Goal: Find specific page/section: Find specific page/section

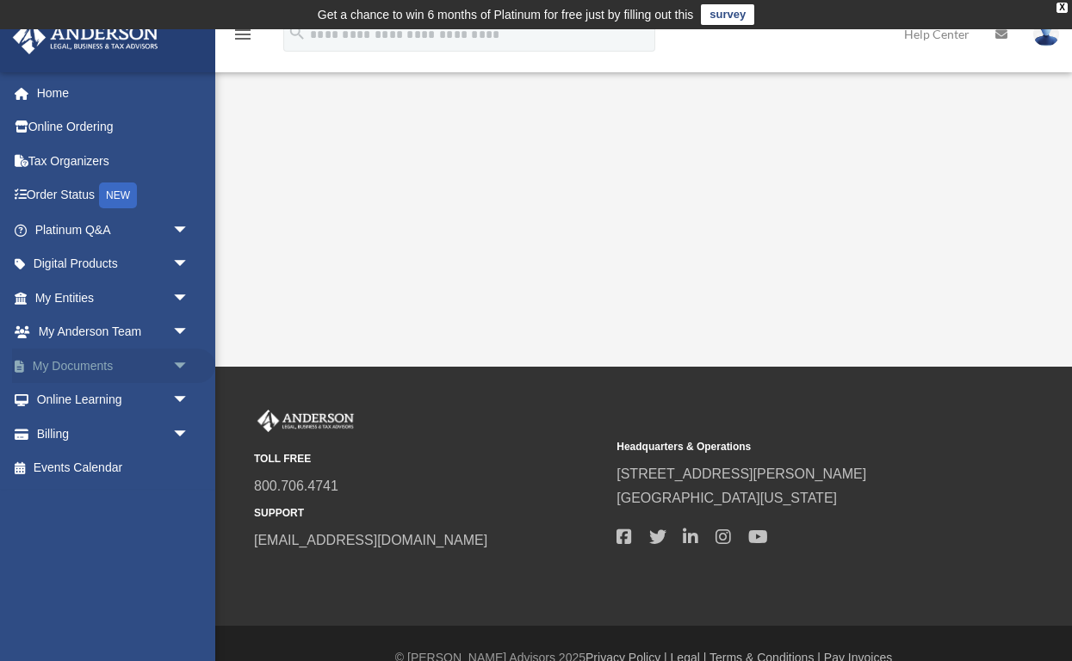
click at [84, 367] on link "My Documents arrow_drop_down" at bounding box center [113, 366] width 203 height 34
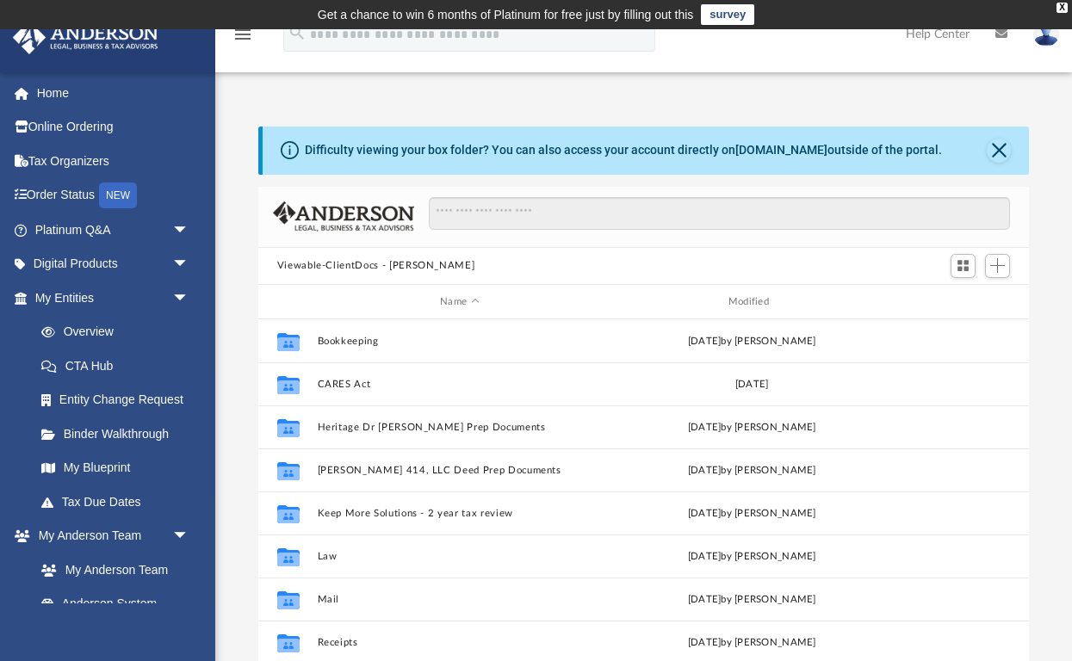
scroll to position [391, 771]
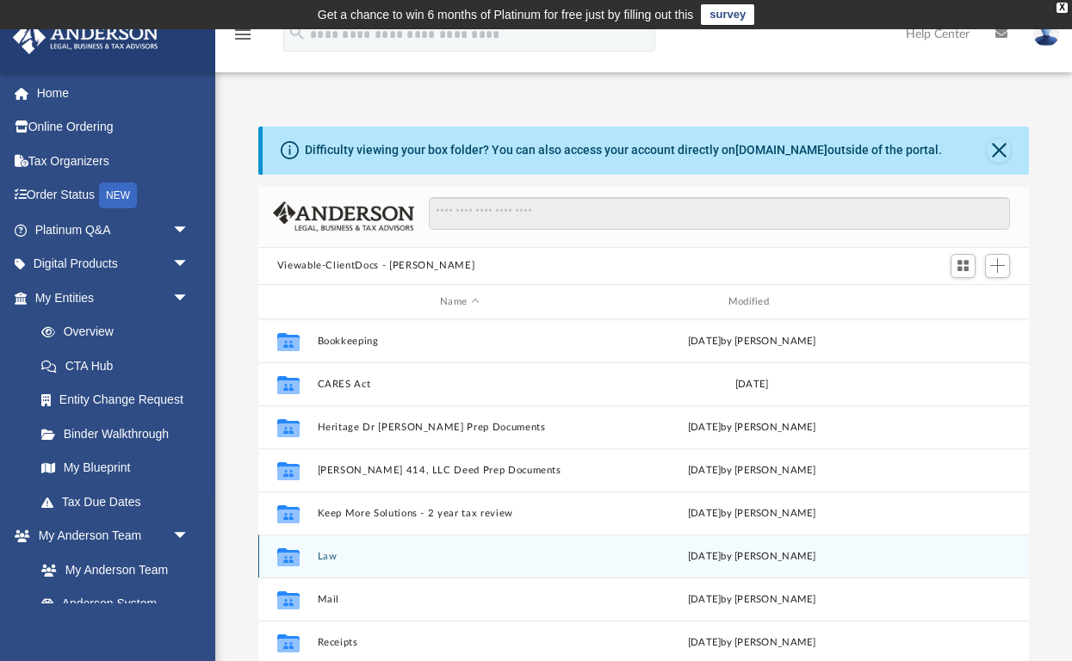
click at [328, 555] on button "Law" at bounding box center [459, 556] width 285 height 11
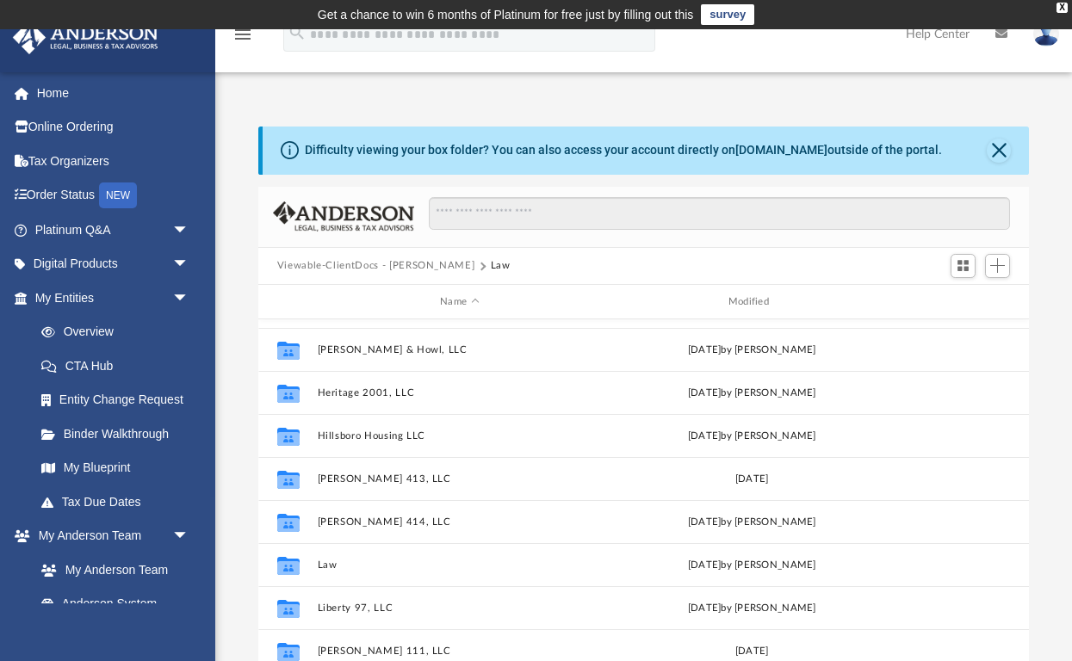
scroll to position [538, 0]
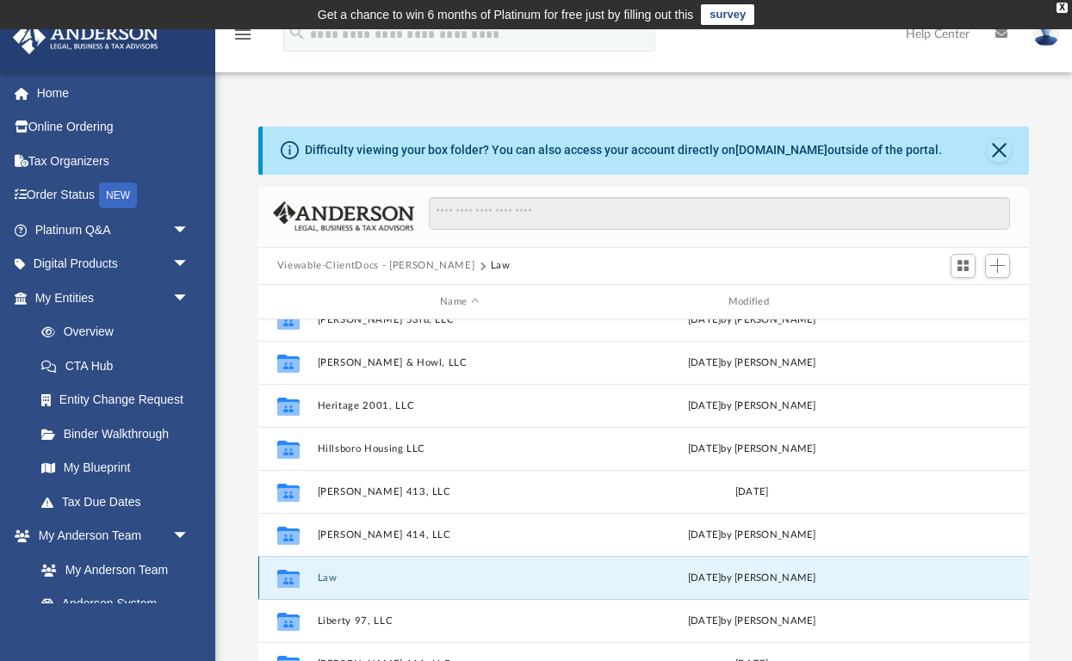
click at [327, 577] on button "Law" at bounding box center [459, 578] width 285 height 11
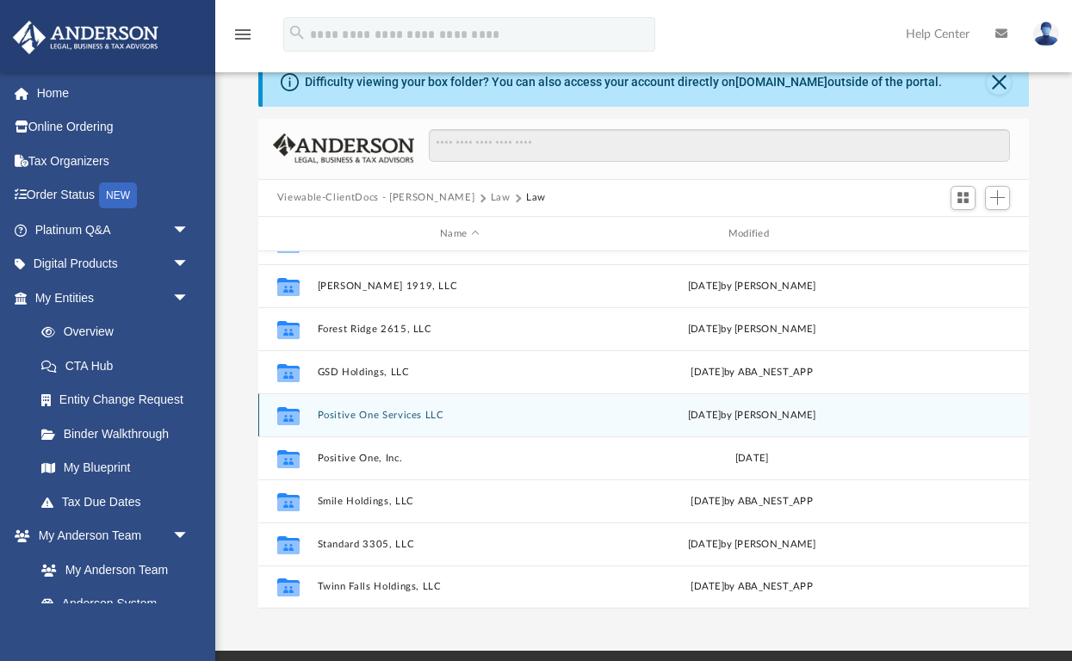
scroll to position [0, 0]
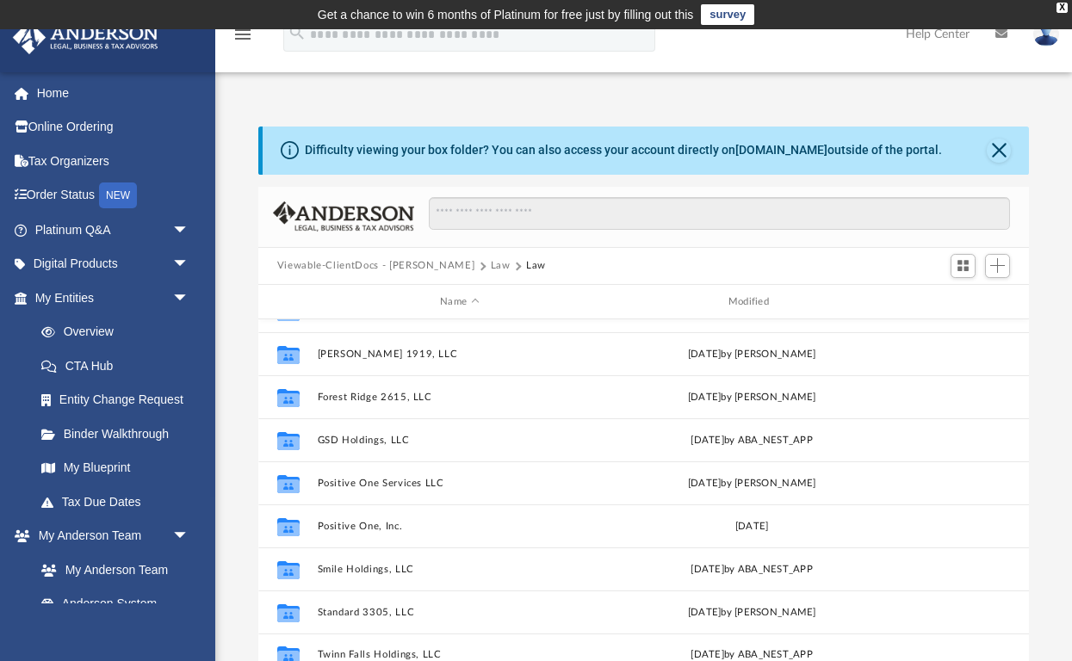
click at [491, 268] on button "Law" at bounding box center [501, 265] width 20 height 15
